Goal: Task Accomplishment & Management: Manage account settings

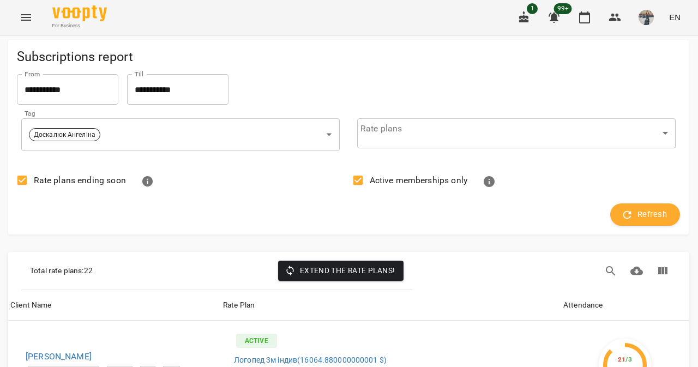
scroll to position [1963, 1]
click at [19, 25] on button "Menu" at bounding box center [26, 17] width 26 height 26
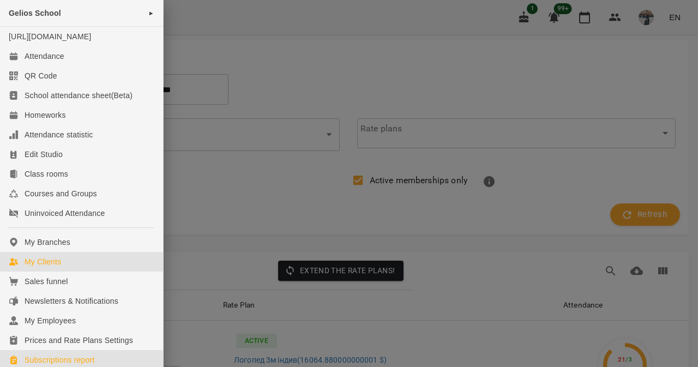
click at [58, 267] on div "My Clients" at bounding box center [43, 261] width 37 height 11
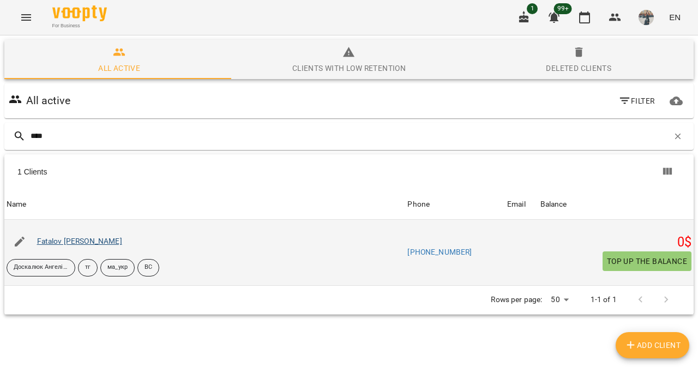
type input "****"
click at [68, 245] on link "Fatalov Lionel" at bounding box center [79, 241] width 85 height 9
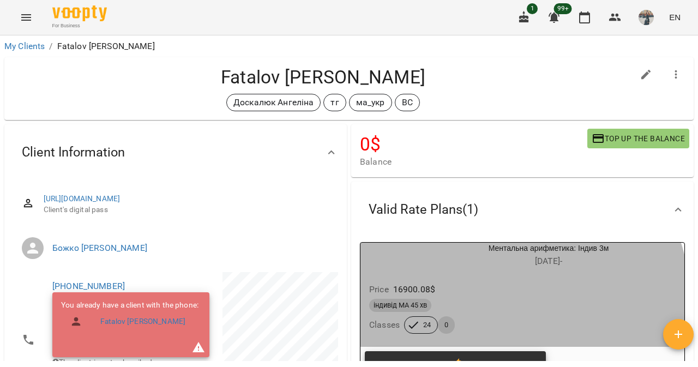
click at [476, 306] on div "індивід МА 45 хв" at bounding box center [522, 305] width 306 height 13
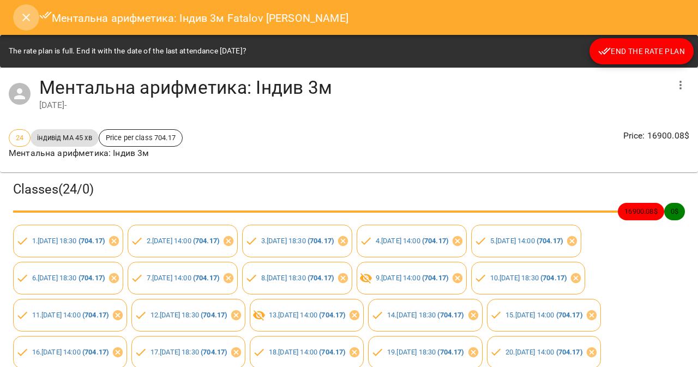
click at [25, 17] on icon "Close" at bounding box center [26, 17] width 13 height 13
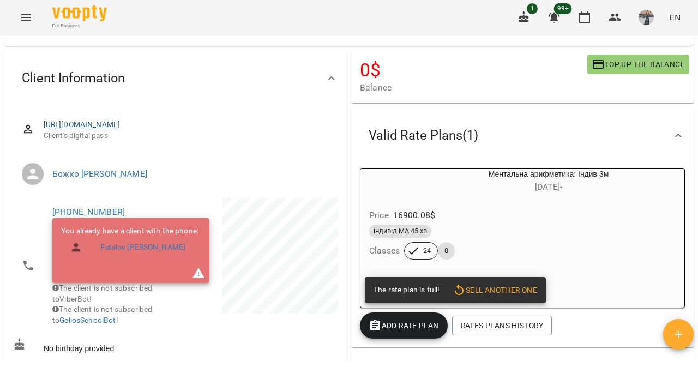
scroll to position [74, 0]
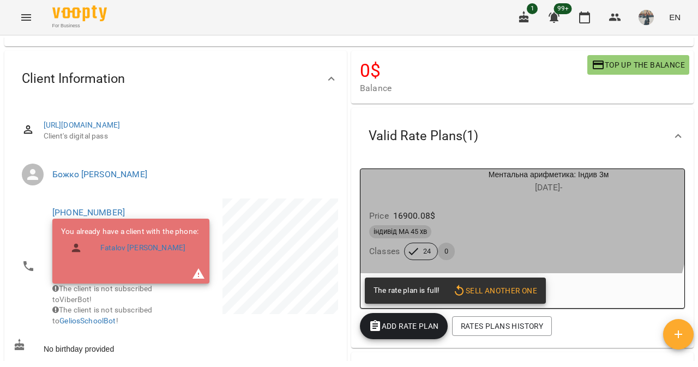
click at [429, 203] on div "Price 16900.08 $ індивід МА 45 хв Classes 24 0" at bounding box center [522, 236] width 324 height 74
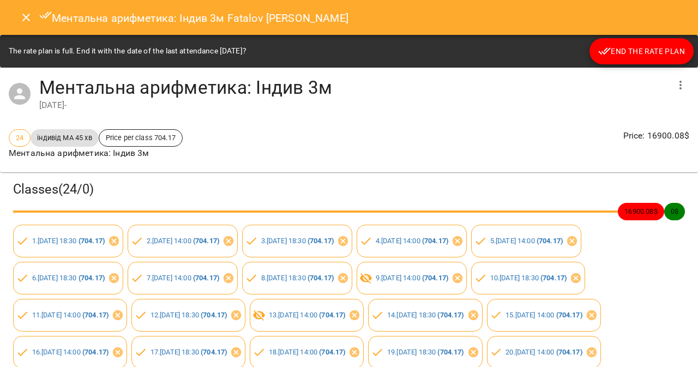
click at [680, 78] on button "button" at bounding box center [680, 85] width 26 height 26
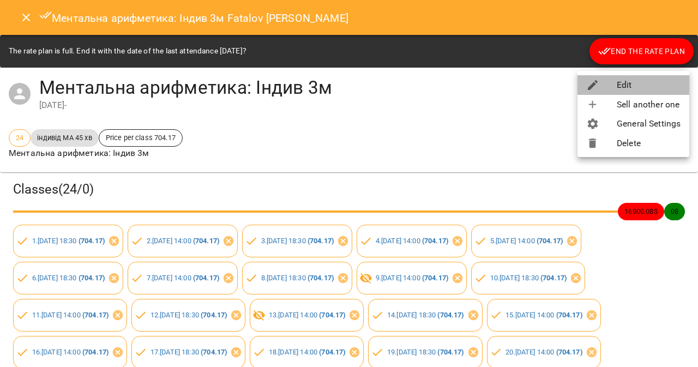
click at [665, 75] on li "Edit" at bounding box center [633, 85] width 112 height 20
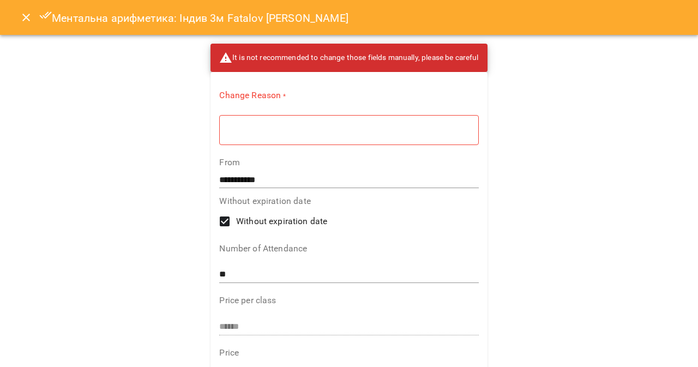
click at [397, 136] on div "* ​" at bounding box center [348, 129] width 259 height 31
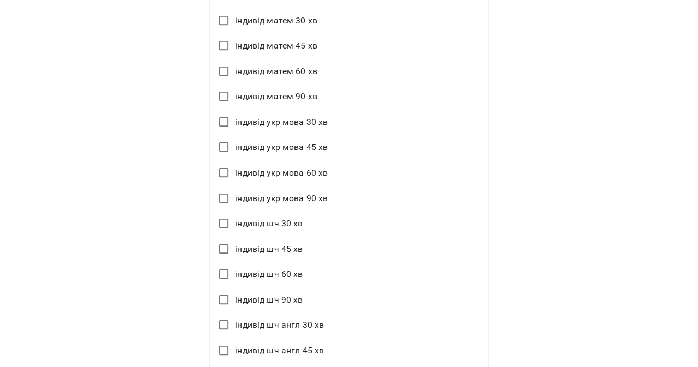
scroll to position [1513, 0]
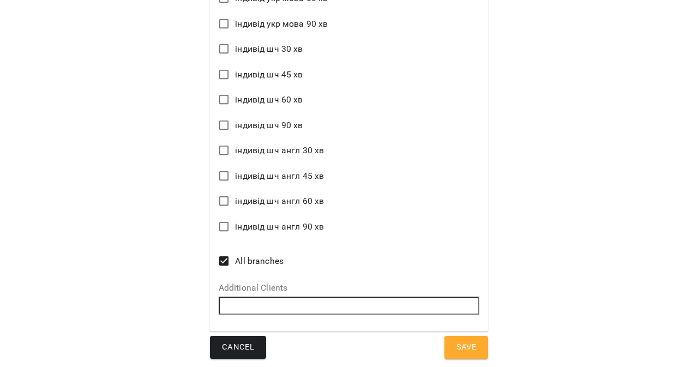
type textarea "****"
click at [466, 340] on span "Save" at bounding box center [466, 347] width 20 height 14
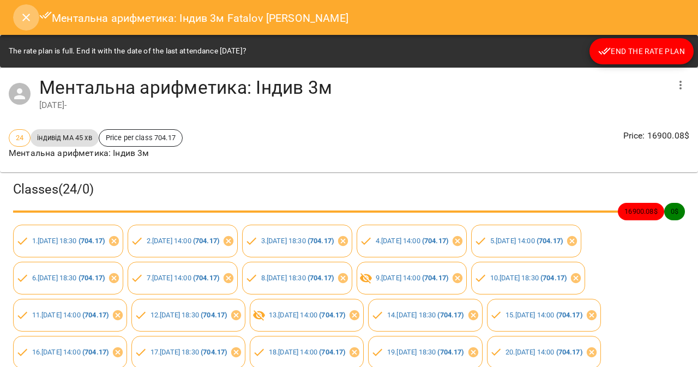
click at [28, 23] on icon "Close" at bounding box center [26, 17] width 13 height 13
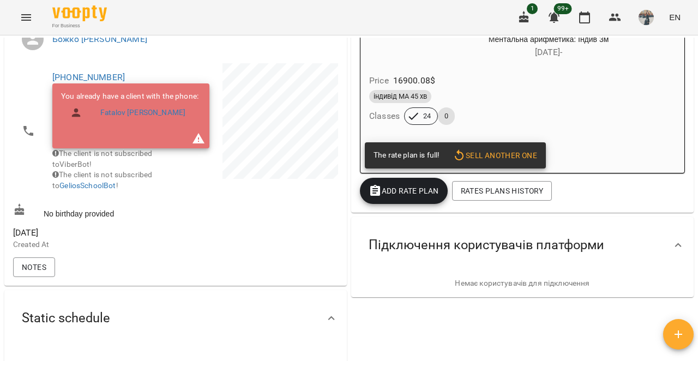
scroll to position [0, 0]
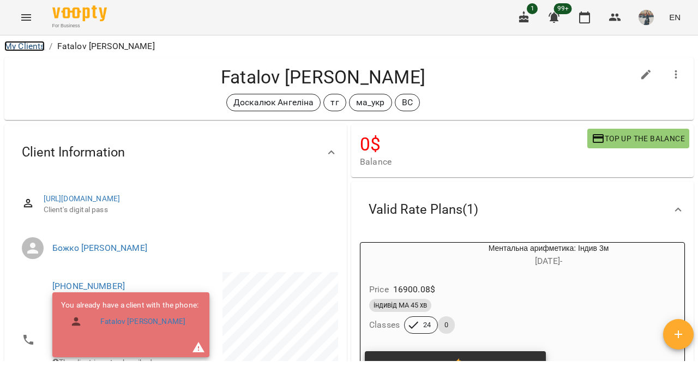
click at [40, 48] on link "My Clients" at bounding box center [24, 46] width 40 height 10
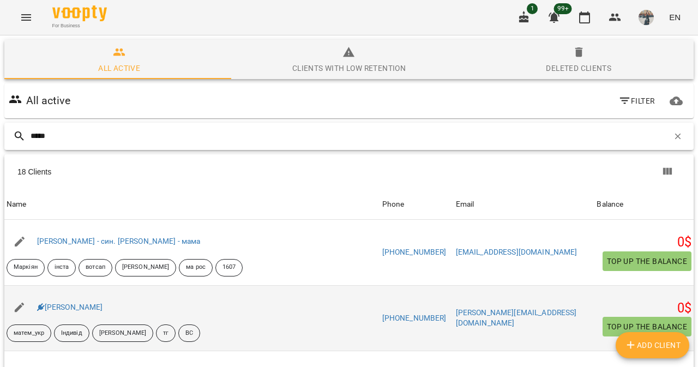
scroll to position [62, 0]
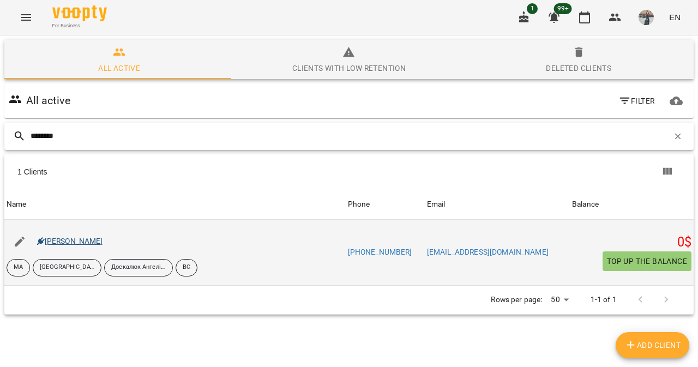
type input "********"
click at [77, 243] on link "[PERSON_NAME]" at bounding box center [70, 241] width 66 height 9
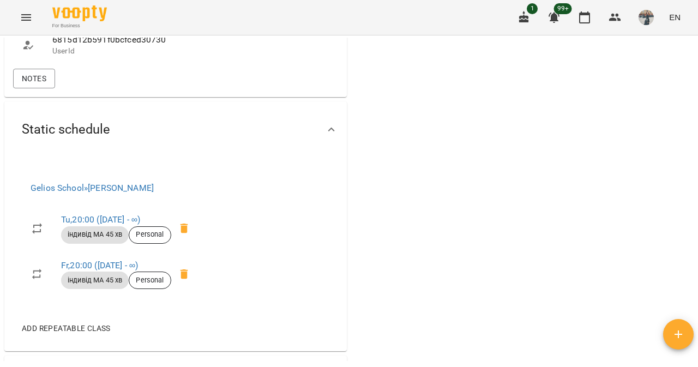
scroll to position [750, 0]
click at [45, 89] on div "Notes" at bounding box center [175, 77] width 329 height 24
click at [34, 84] on span "Notes" at bounding box center [34, 77] width 25 height 13
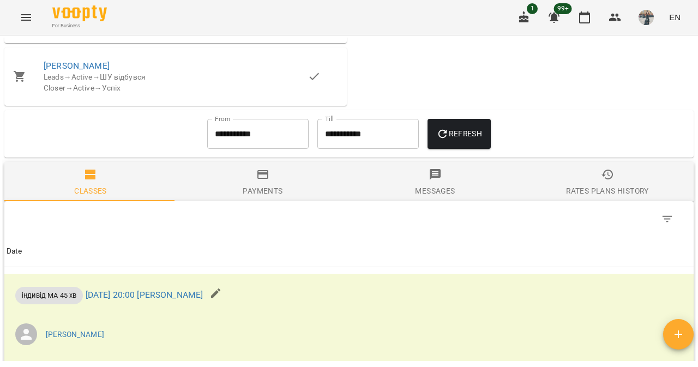
scroll to position [1101, 0]
click at [59, 72] on span "[PERSON_NAME]" at bounding box center [176, 65] width 264 height 13
click at [59, 70] on link "[PERSON_NAME]" at bounding box center [77, 65] width 66 height 10
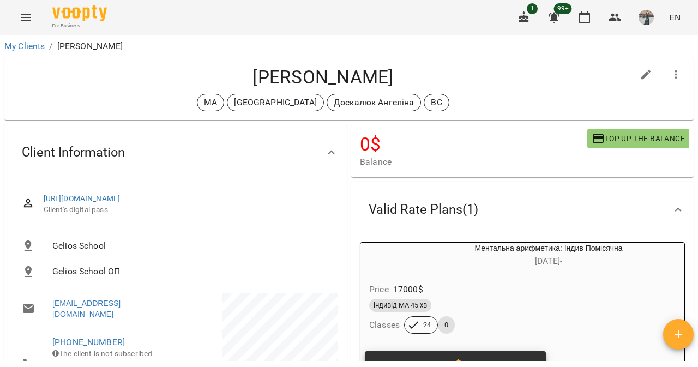
drag, startPoint x: 438, startPoint y: 262, endPoint x: 613, endPoint y: 304, distance: 179.2
click at [613, 304] on div "індивід МА 45 хв" at bounding box center [522, 305] width 306 height 13
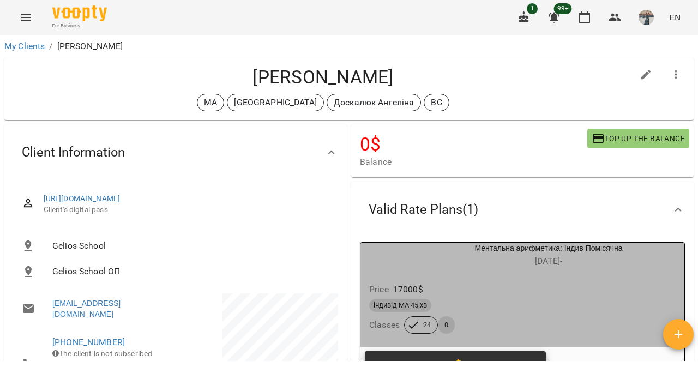
click at [613, 304] on body "For Business 1 99+ EN My Clients / [PERSON_NAME] [PERSON_NAME] МА італія [PERSO…" at bounding box center [349, 201] width 698 height 402
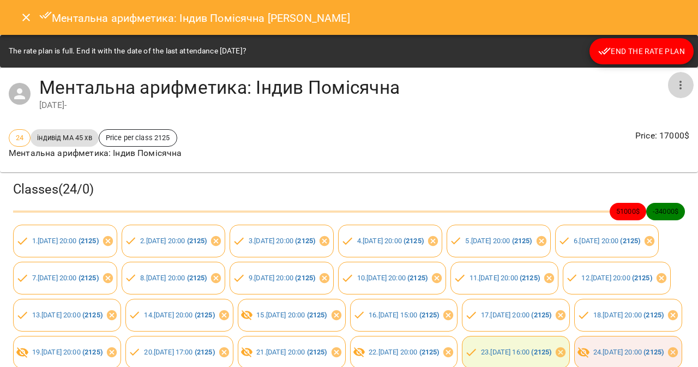
click at [668, 92] on button "button" at bounding box center [680, 85] width 26 height 26
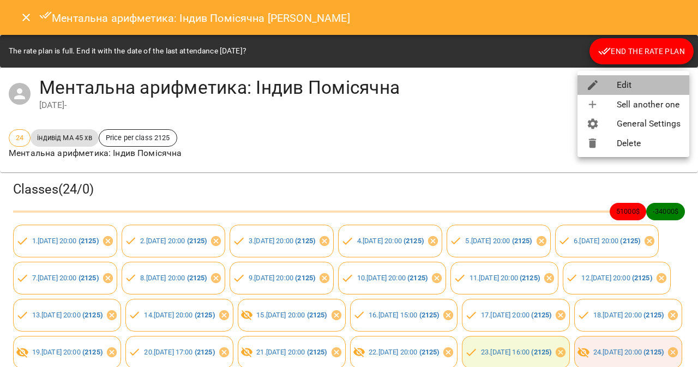
click at [636, 81] on li "Edit" at bounding box center [633, 85] width 112 height 20
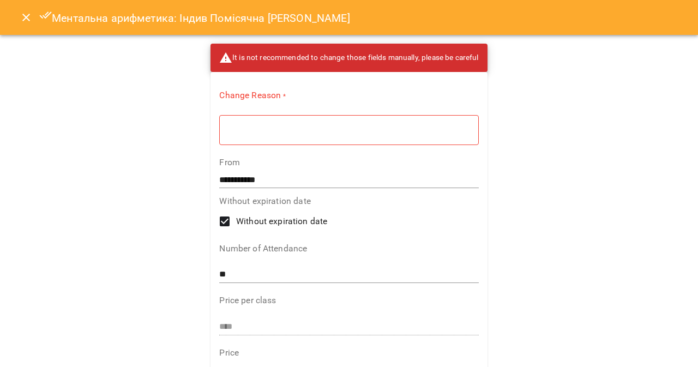
click at [241, 138] on div "* ​" at bounding box center [348, 129] width 259 height 31
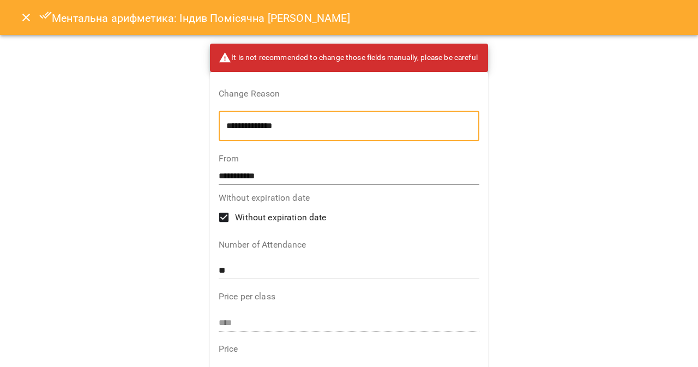
type textarea "**********"
click at [240, 274] on input "**" at bounding box center [349, 270] width 261 height 17
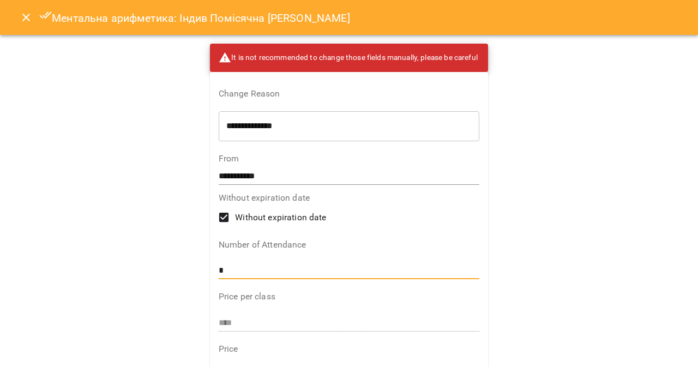
click at [240, 274] on input "*" at bounding box center [349, 270] width 261 height 17
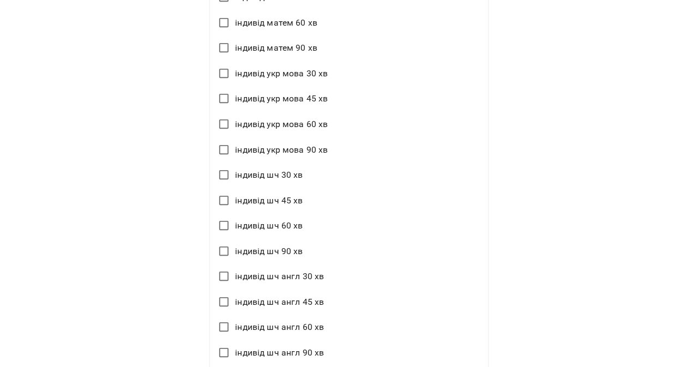
scroll to position [1513, 0]
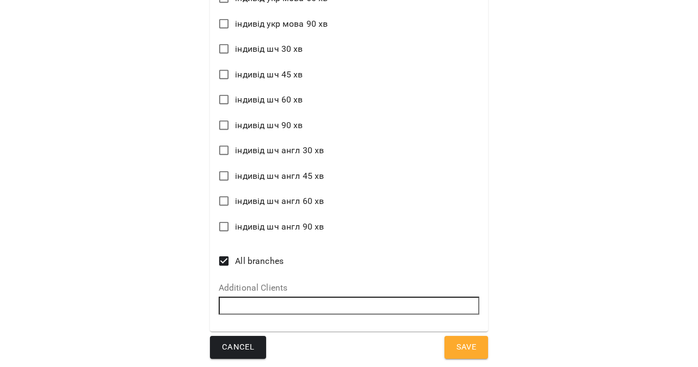
type input "**"
click at [444, 349] on button "Save" at bounding box center [466, 347] width 44 height 23
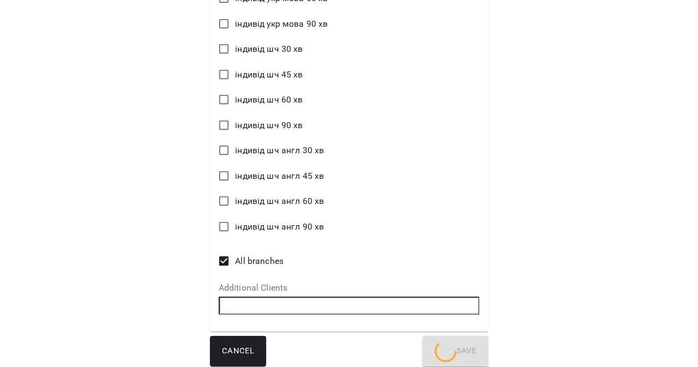
click at [439, 349] on div "Cancel Save" at bounding box center [349, 351] width 278 height 31
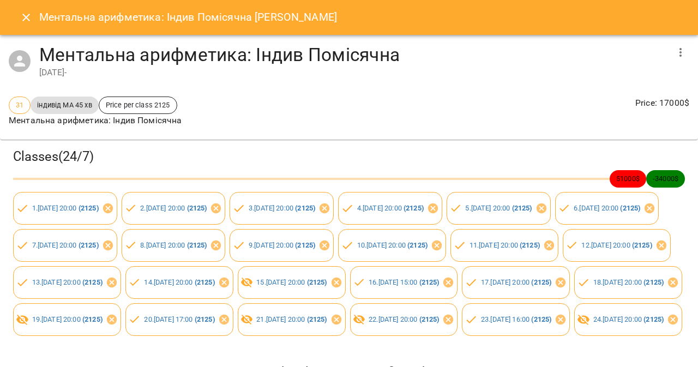
click at [16, 25] on button "Close" at bounding box center [26, 17] width 26 height 26
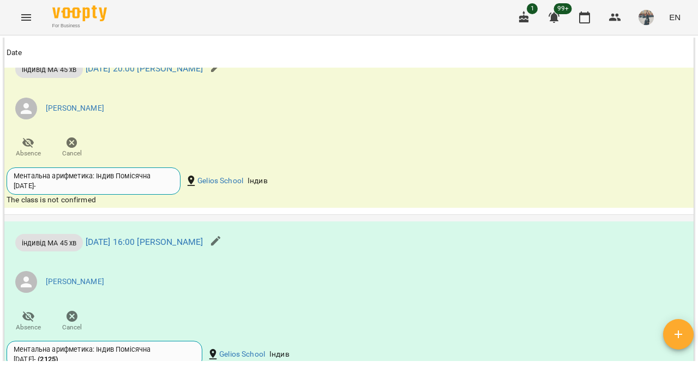
scroll to position [1310, 0]
